Goal: Task Accomplishment & Management: Manage account settings

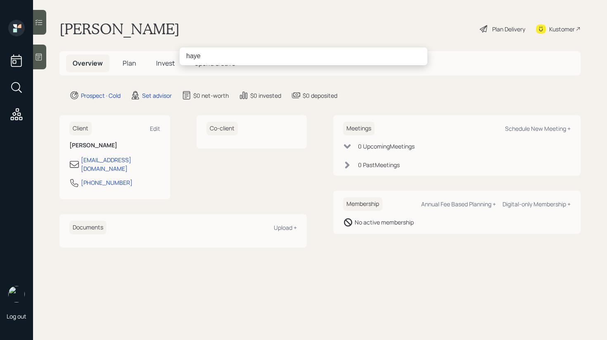
type input "[PERSON_NAME]"
click at [274, 58] on input "[PERSON_NAME]" at bounding box center [304, 55] width 248 height 17
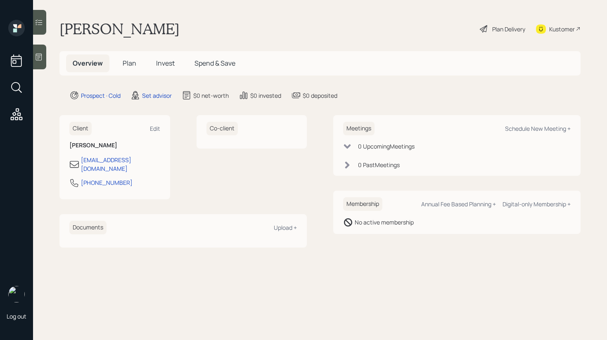
click at [285, 0] on div "account switcher Search clients... current household Copy Household Link Genera…" at bounding box center [303, 170] width 607 height 340
